Goal: Information Seeking & Learning: Learn about a topic

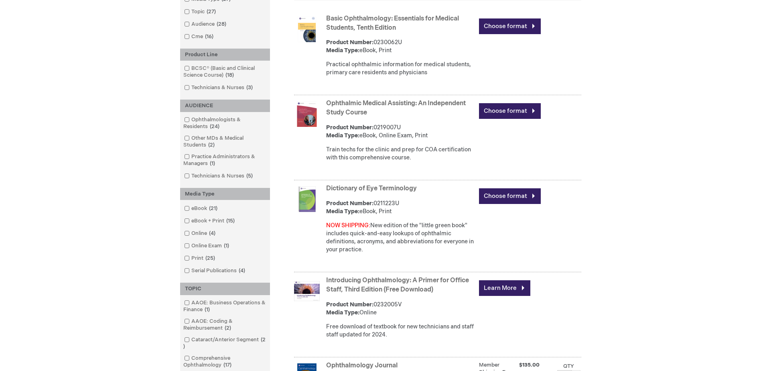
scroll to position [160, 0]
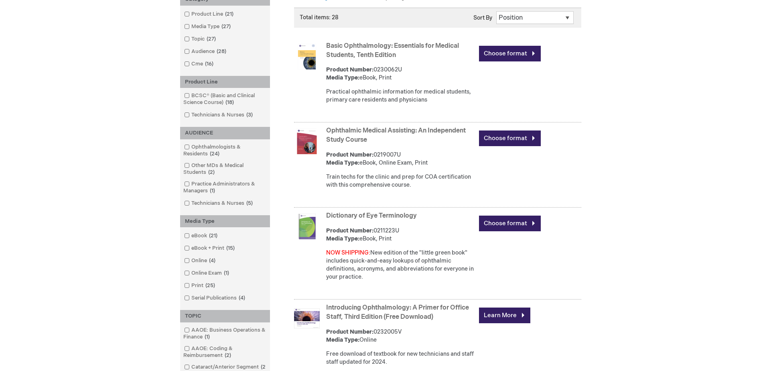
click at [368, 54] on link "Basic Ophthalmology: Essentials for Medical Students, Tenth Edition" at bounding box center [392, 50] width 133 height 17
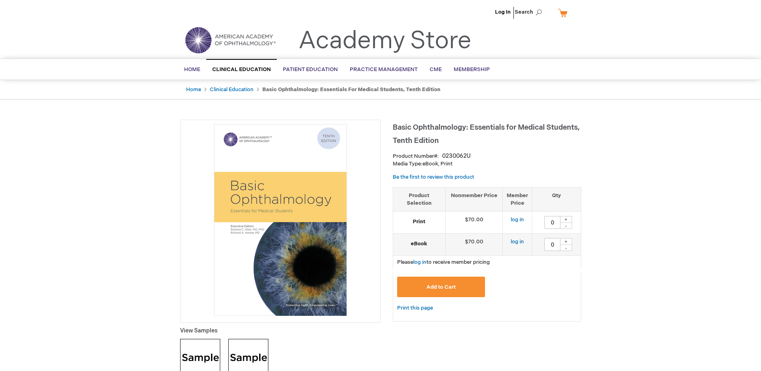
click at [0, 74] on html "The store will not work correctly when cookies are disabled. Log In Search My C…" at bounding box center [380, 185] width 761 height 371
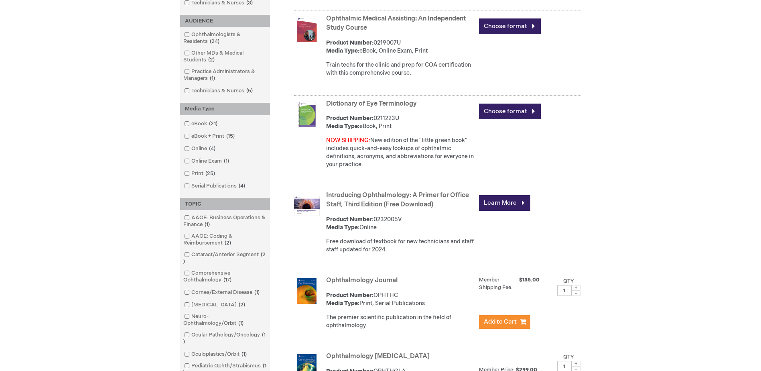
scroll to position [140, 0]
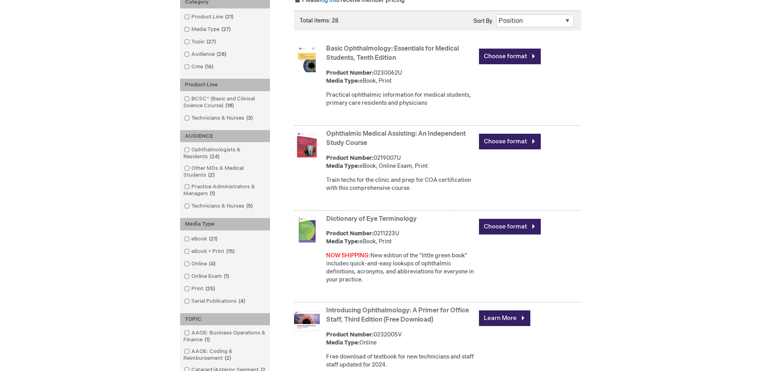
click at [387, 219] on link "Dictionary of Eye Terminology" at bounding box center [371, 219] width 91 height 8
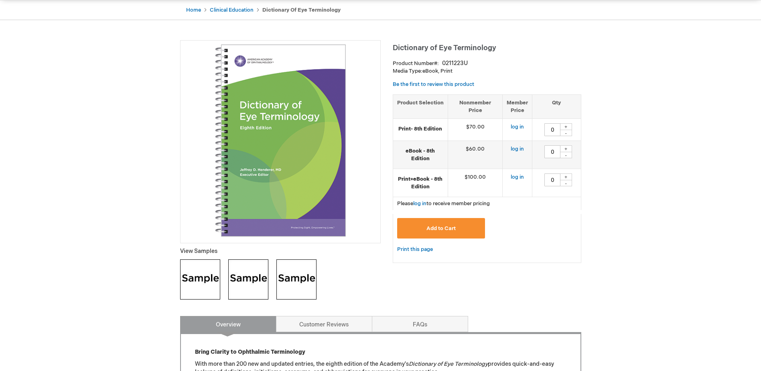
scroll to position [80, 0]
click at [205, 273] on img at bounding box center [200, 278] width 40 height 40
click at [240, 266] on img at bounding box center [248, 278] width 40 height 40
click at [300, 298] on img at bounding box center [296, 278] width 40 height 40
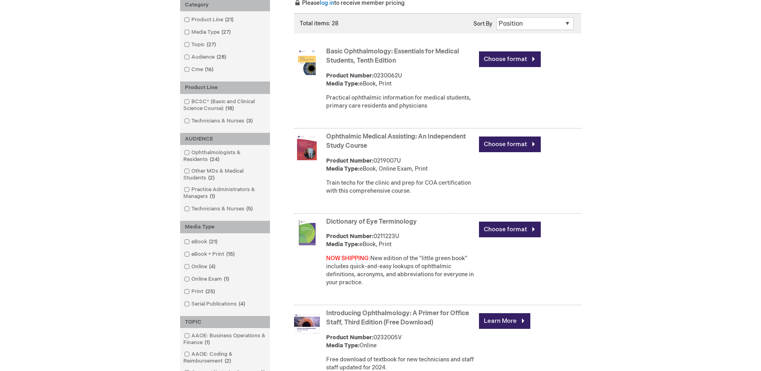
click at [403, 140] on strong "Ophthalmic Medical Assisting: An Independent Study Course" at bounding box center [400, 141] width 149 height 18
drag, startPoint x: 403, startPoint y: 140, endPoint x: 405, endPoint y: 134, distance: 6.3
click at [405, 134] on link "Ophthalmic Medical Assisting: An Independent Study Course" at bounding box center [396, 141] width 140 height 17
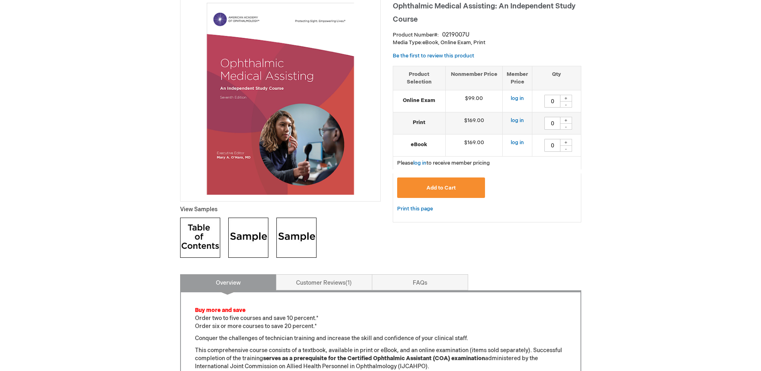
scroll to position [160, 0]
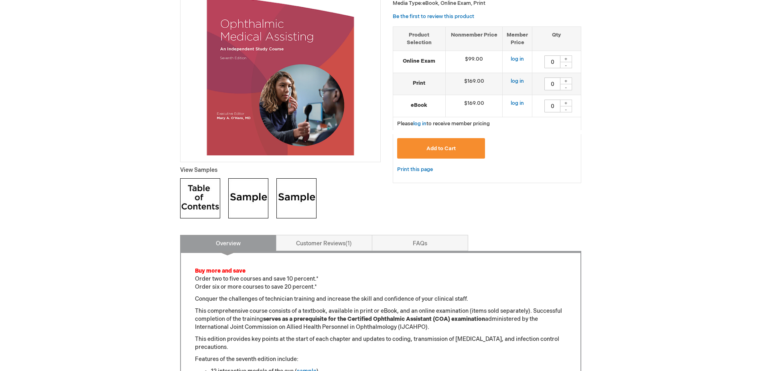
click at [184, 204] on img at bounding box center [200, 198] width 40 height 40
click at [246, 183] on img at bounding box center [248, 198] width 40 height 40
